Goal: Task Accomplishment & Management: Use online tool/utility

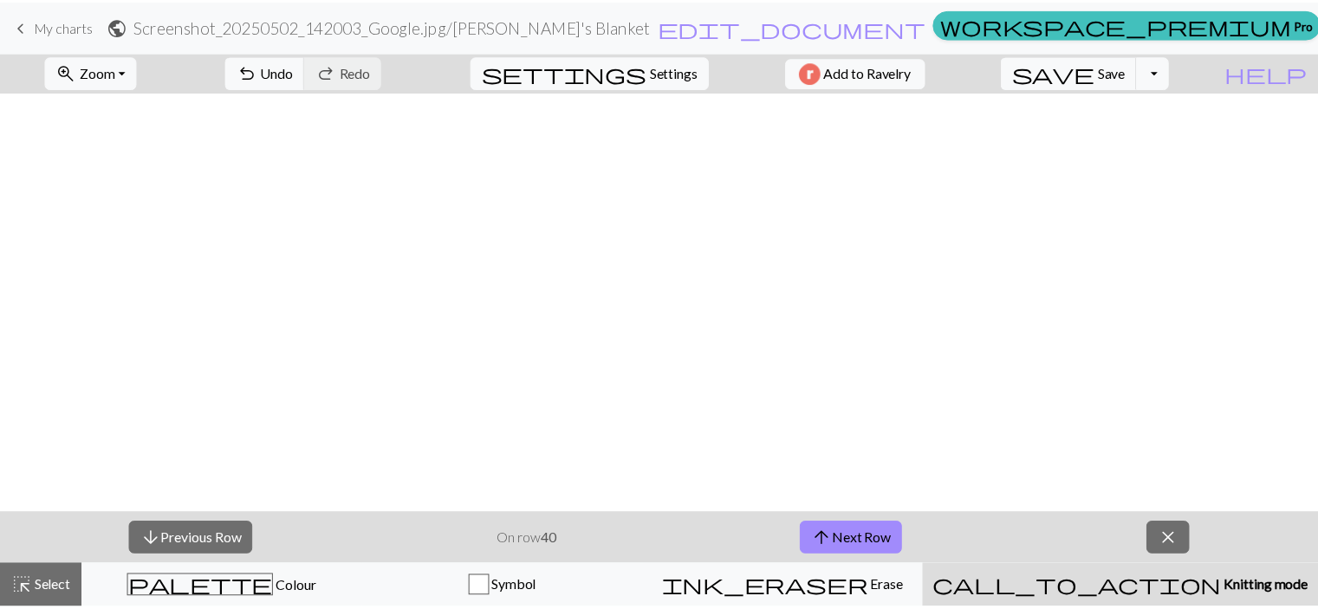
scroll to position [766, 0]
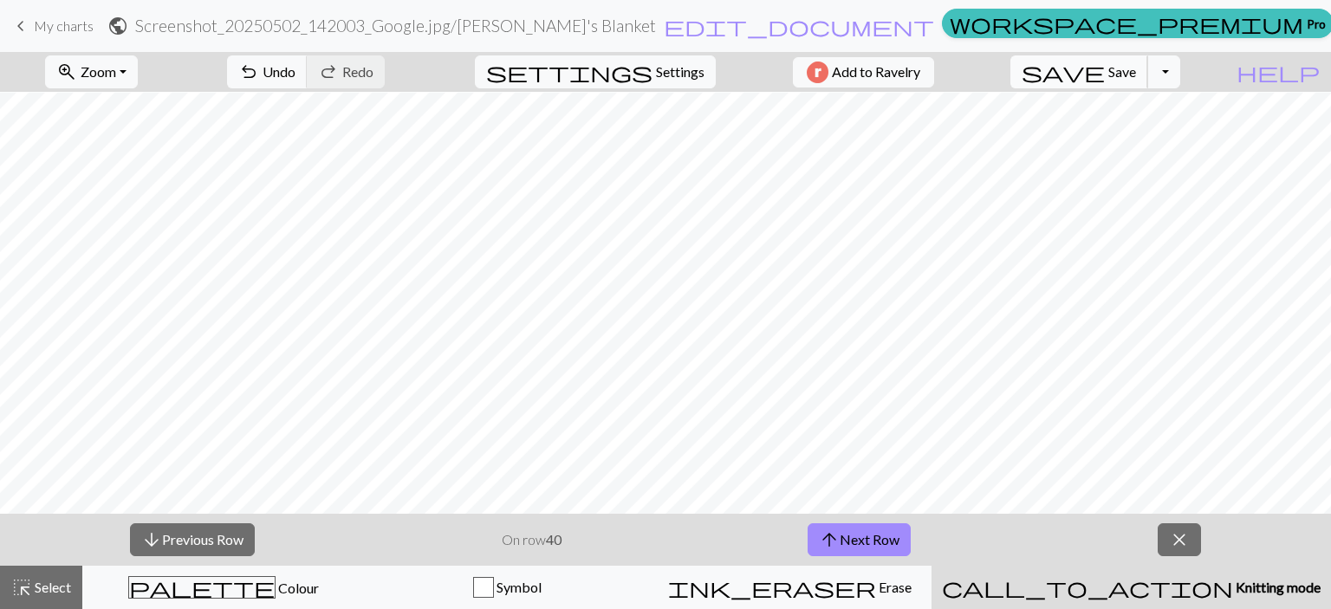
click at [1136, 78] on span "Save" at bounding box center [1122, 71] width 28 height 16
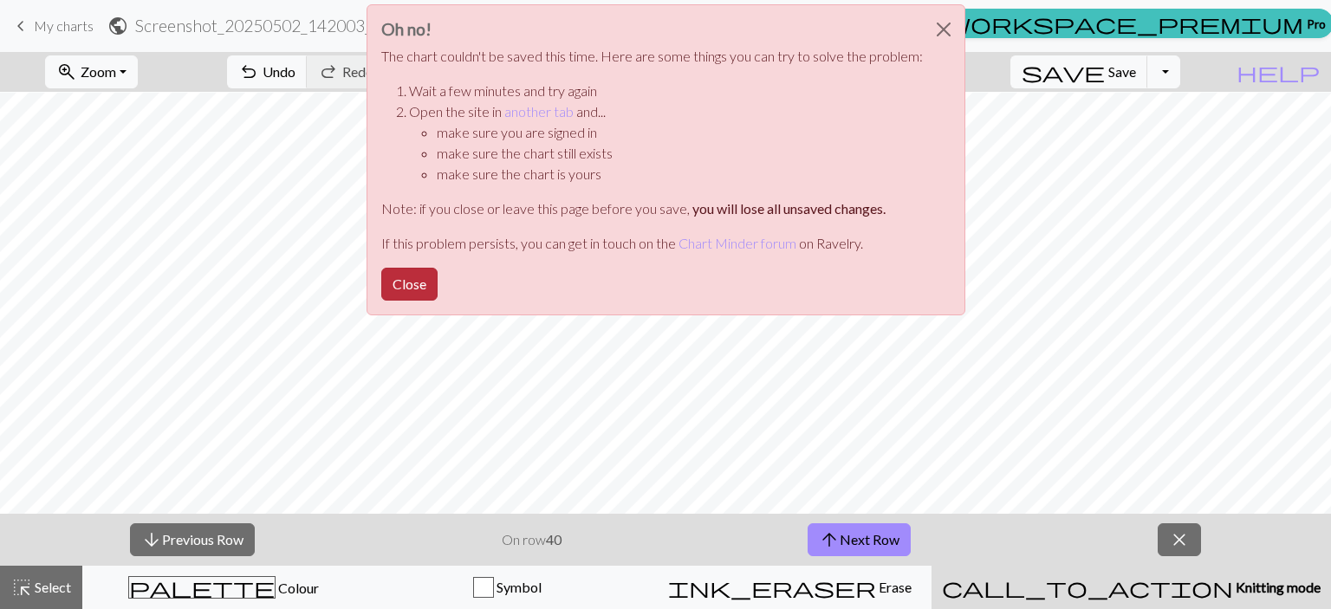
click at [406, 291] on button "Close" at bounding box center [409, 284] width 56 height 33
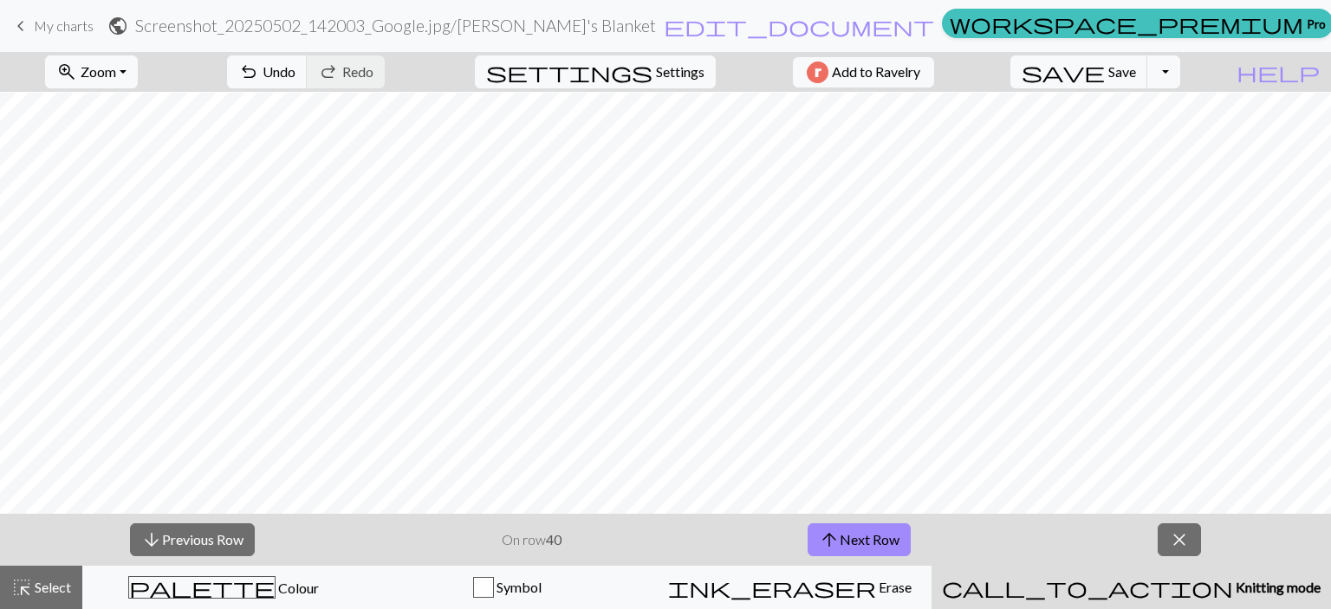
click at [75, 20] on span "My charts" at bounding box center [64, 25] width 60 height 16
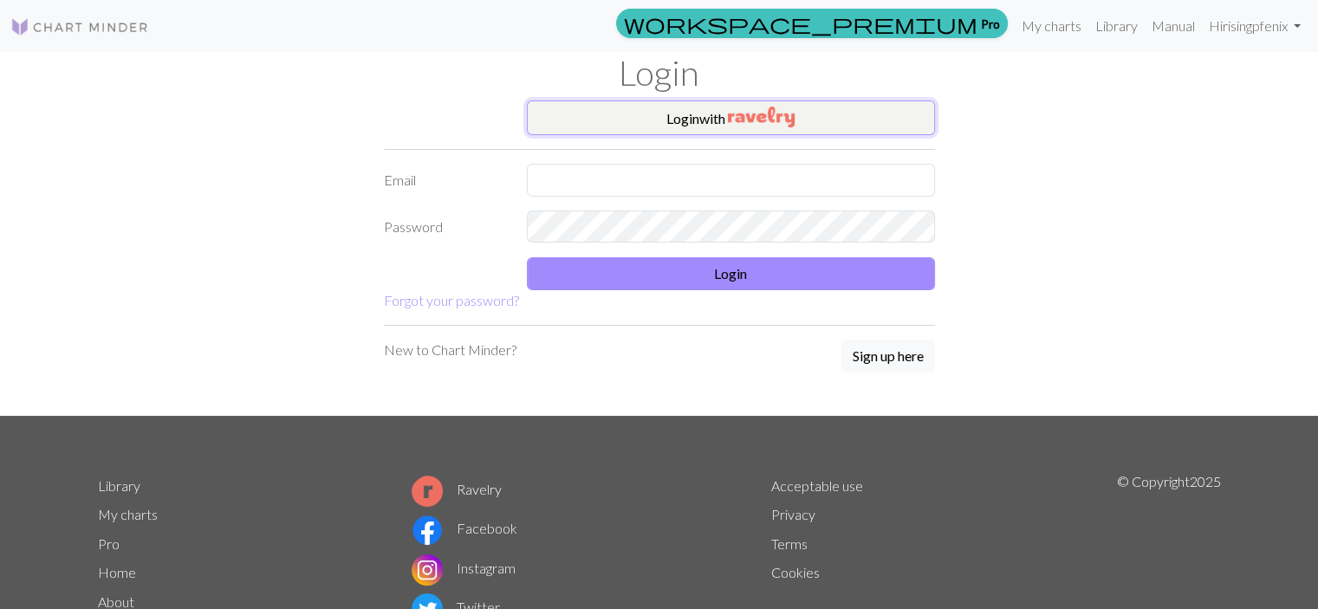
click at [653, 107] on button "Login with" at bounding box center [731, 118] width 408 height 35
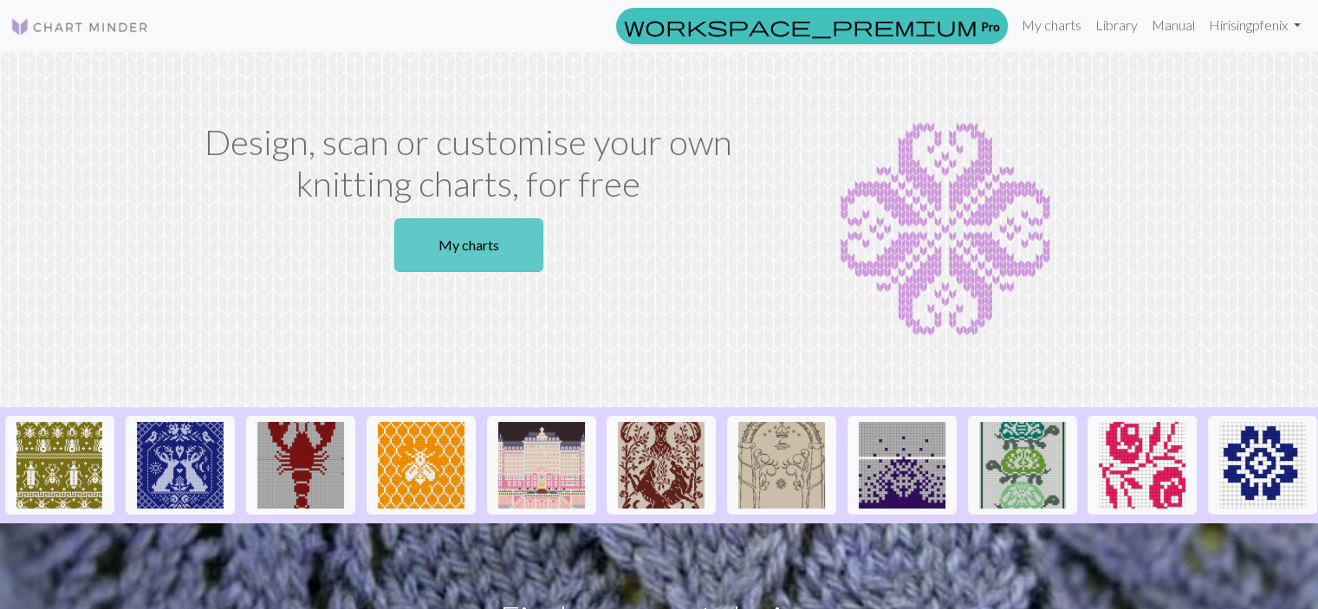
click at [495, 227] on link "My charts" at bounding box center [468, 245] width 149 height 54
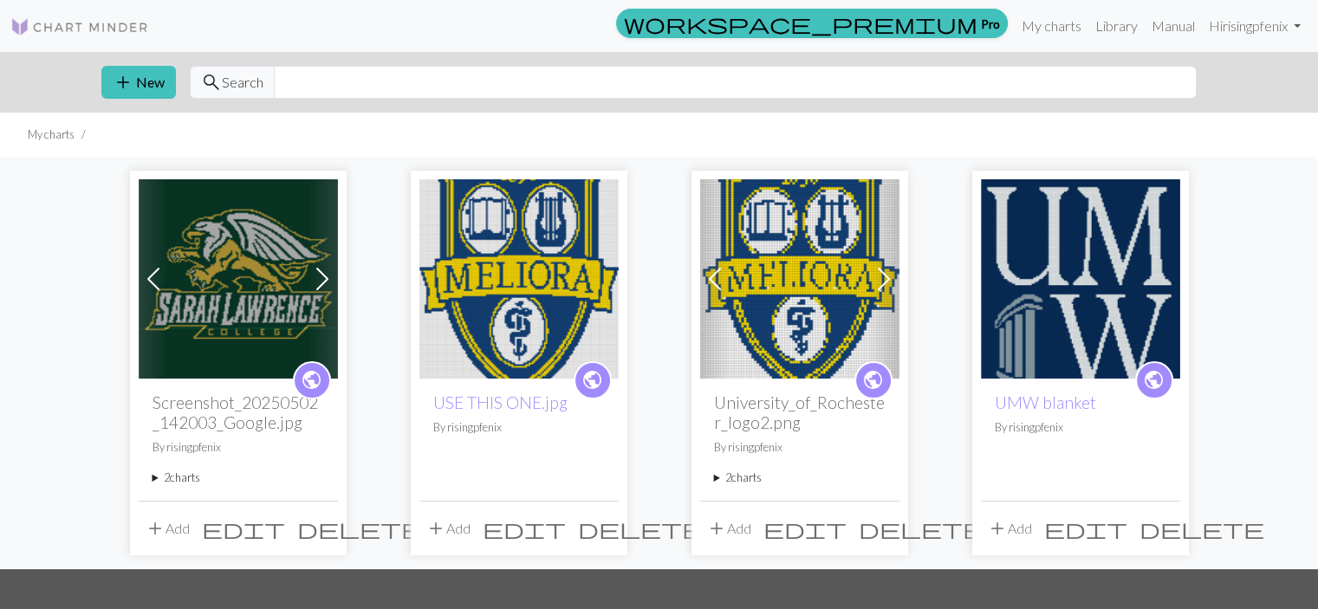
click at [296, 242] on img at bounding box center [238, 278] width 199 height 199
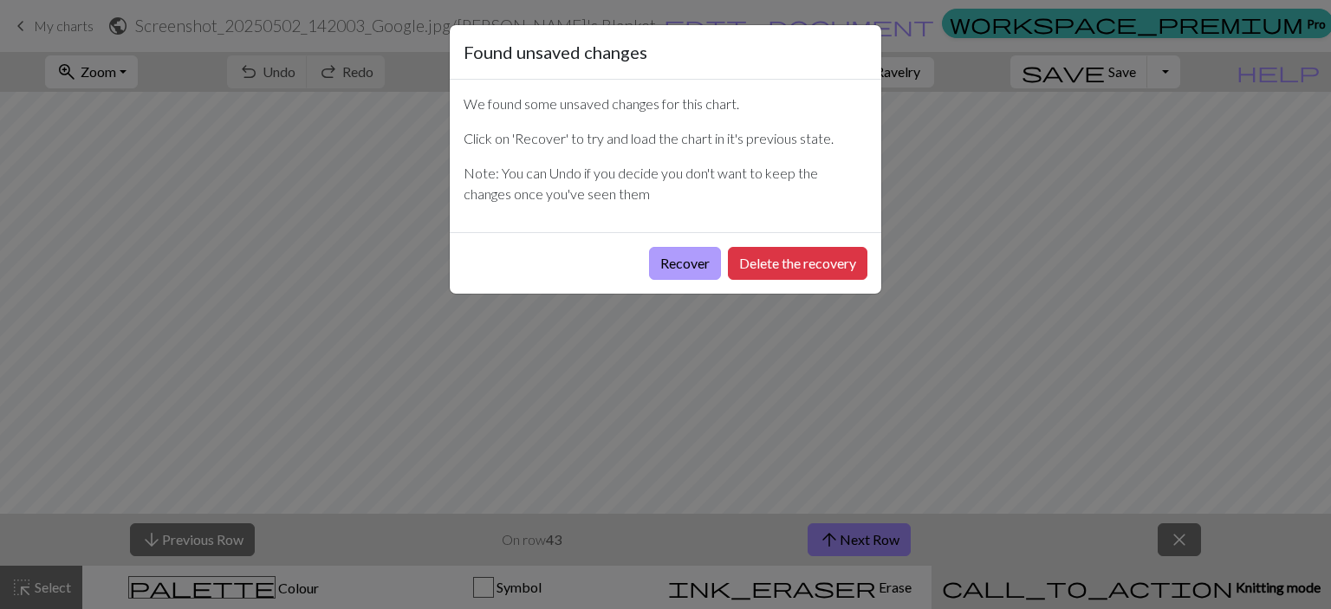
click at [695, 272] on button "Recover" at bounding box center [685, 263] width 72 height 33
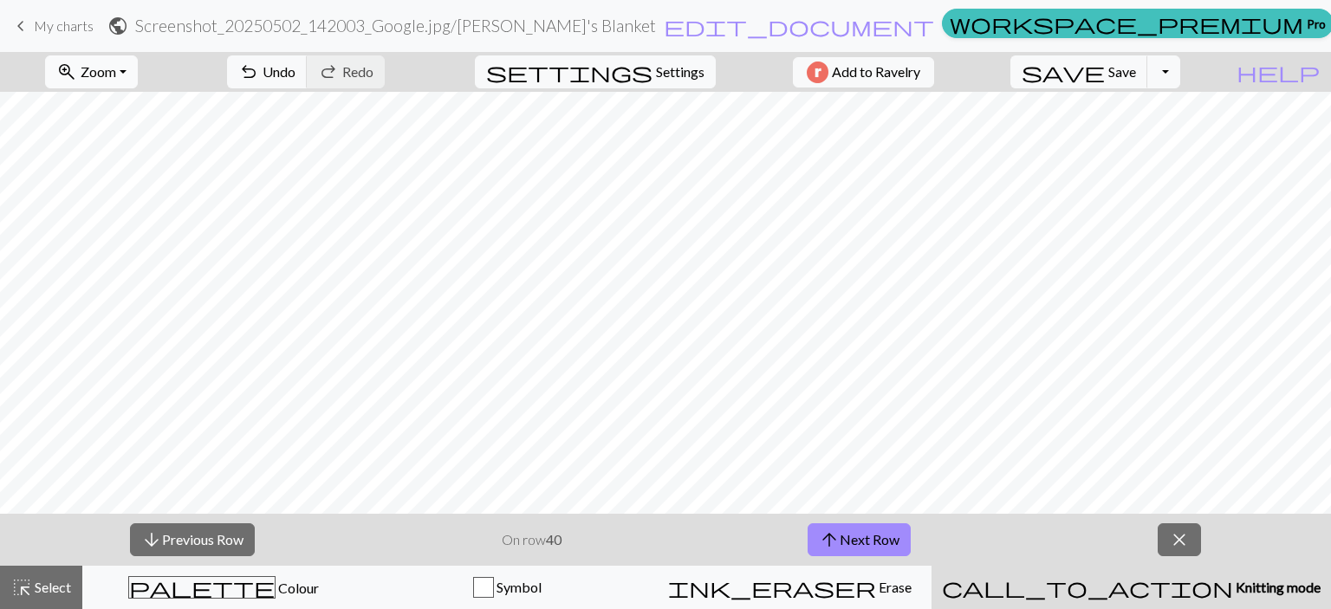
click at [122, 81] on button "zoom_in Zoom Zoom" at bounding box center [91, 71] width 93 height 33
click at [122, 107] on button "Fit all" at bounding box center [114, 110] width 137 height 28
click at [1141, 68] on button "save Save Save" at bounding box center [1079, 71] width 138 height 33
